Goal: Navigation & Orientation: Find specific page/section

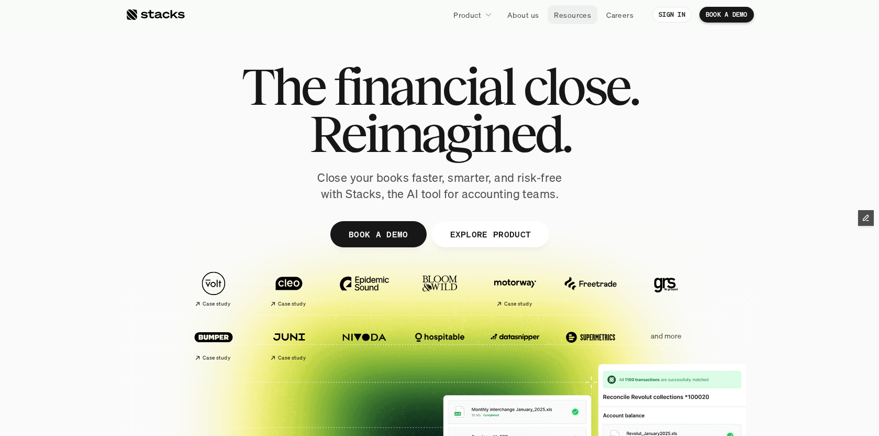
click at [568, 14] on p "Resources" at bounding box center [572, 14] width 37 height 11
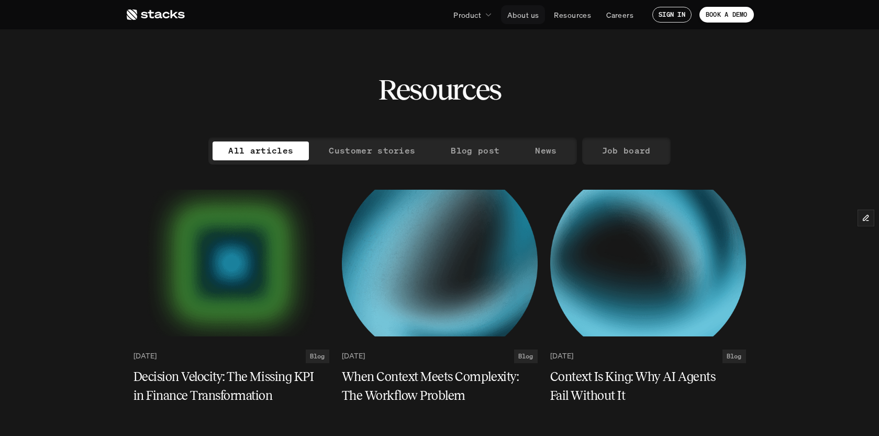
click at [521, 14] on p "About us" at bounding box center [522, 14] width 31 height 11
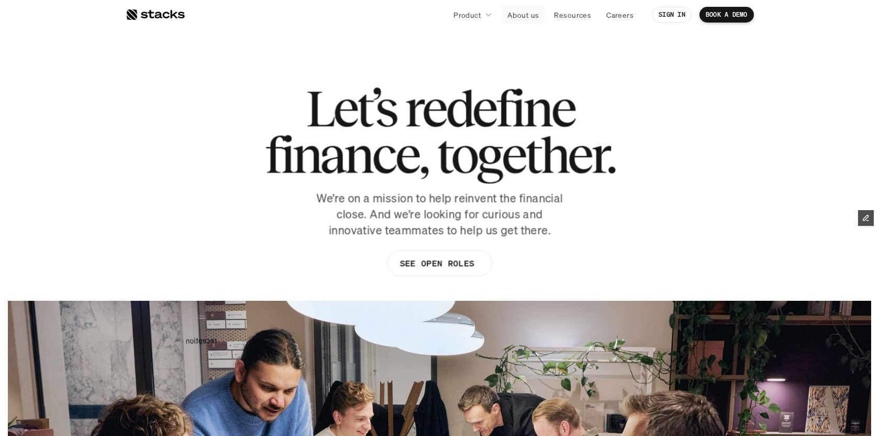
click at [517, 15] on p "About us" at bounding box center [522, 14] width 31 height 11
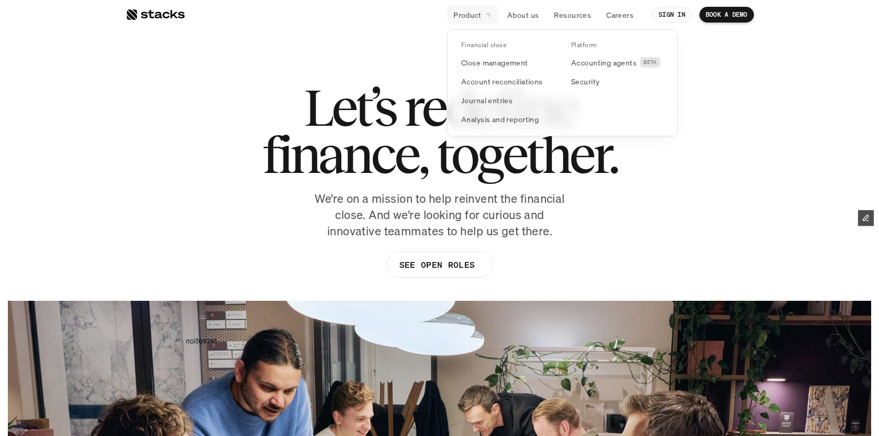
click at [472, 16] on p "Product" at bounding box center [467, 14] width 28 height 11
click at [584, 64] on p "Accounting agents" at bounding box center [603, 62] width 65 height 11
